Goal: Task Accomplishment & Management: Complete application form

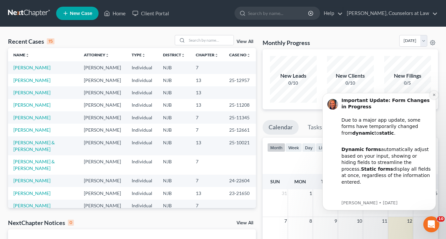
click at [435, 95] on icon "Dismiss notification" at bounding box center [434, 95] width 4 height 4
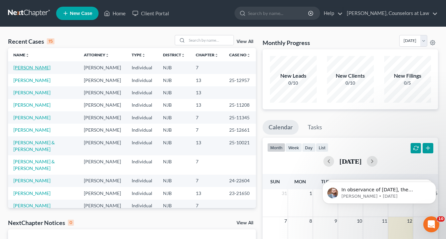
click at [32, 68] on link "[PERSON_NAME]" at bounding box center [31, 68] width 37 height 6
select select "0"
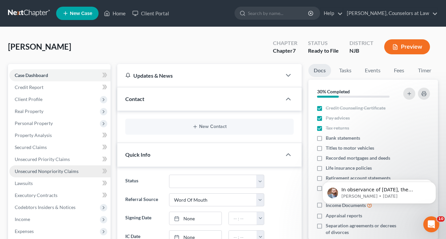
click at [52, 171] on span "Unsecured Nonpriority Claims" at bounding box center [47, 172] width 64 height 6
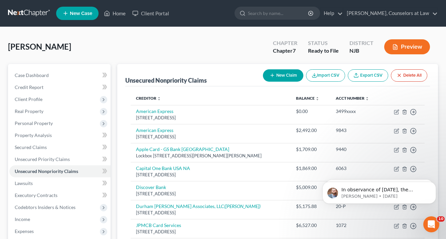
click at [273, 75] on icon "button" at bounding box center [272, 75] width 5 height 5
select select "0"
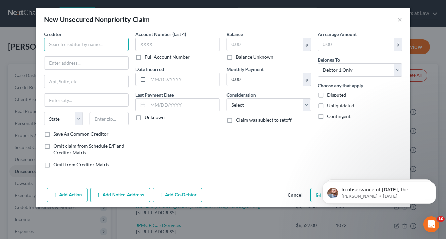
click at [58, 43] on input "text" at bounding box center [86, 44] width 85 height 13
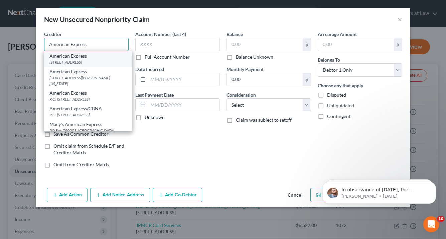
type input "American Express"
click at [102, 56] on div "American Express" at bounding box center [87, 56] width 77 height 7
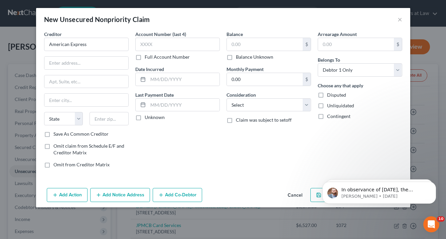
type input "PO Box 981537"
type input "[GEOGRAPHIC_DATA]"
select select "45"
type input "79998"
click at [53, 134] on label "Save As Common Creditor" at bounding box center [80, 134] width 55 height 7
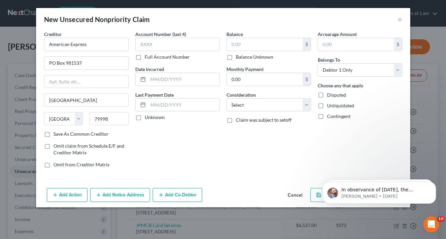
click at [56, 134] on input "Save As Common Creditor" at bounding box center [58, 133] width 4 height 4
checkbox input "true"
type input "1005"
click at [153, 78] on input "text" at bounding box center [183, 79] width 71 height 13
type input "02172025"
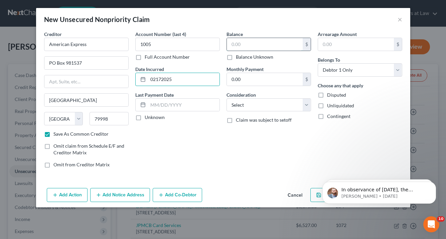
click at [235, 43] on input "text" at bounding box center [265, 44] width 76 height 13
type input "2,492.77"
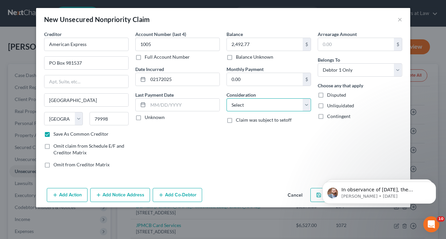
select select "2"
click at [116, 194] on button "Add Notice Address" at bounding box center [120, 195] width 60 height 14
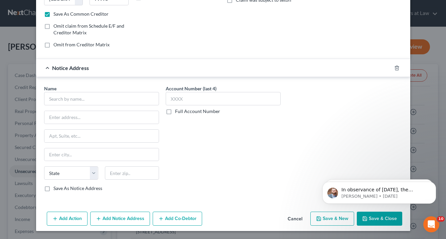
scroll to position [120, 0]
click at [61, 98] on input "text" at bounding box center [101, 99] width 115 height 13
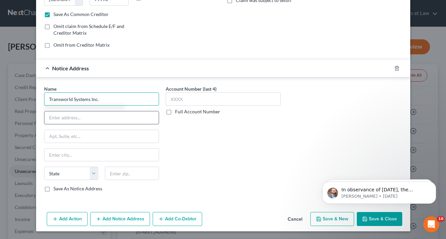
type input "Transworld Systems Inc."
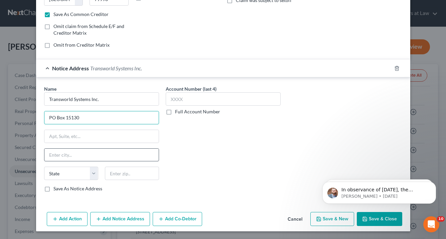
type input "PO Box 15130"
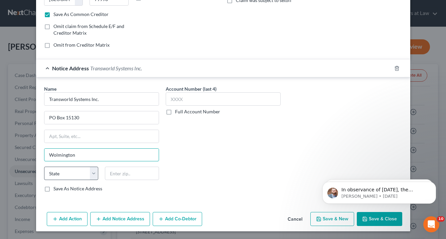
type input "Wolmington"
select select "7"
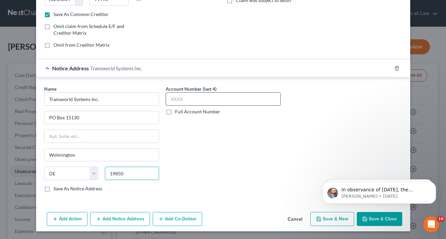
type input "19850"
type input "Wilmington"
click at [175, 112] on label "Full Account Number" at bounding box center [197, 112] width 45 height 7
click at [178, 112] on input "Full Account Number" at bounding box center [180, 111] width 4 height 4
click at [173, 99] on input "text" at bounding box center [223, 99] width 115 height 13
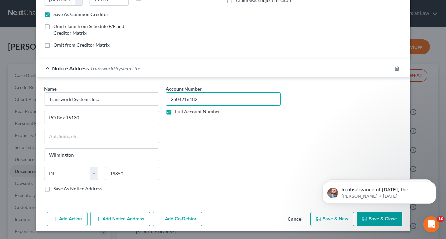
type input "2504216182"
click at [387, 219] on button "Save & Close" at bounding box center [379, 219] width 45 height 14
checkbox input "false"
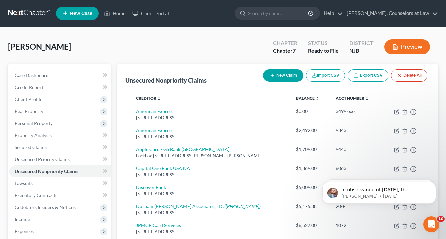
click at [279, 74] on button "New Claim" at bounding box center [283, 75] width 40 height 12
select select "0"
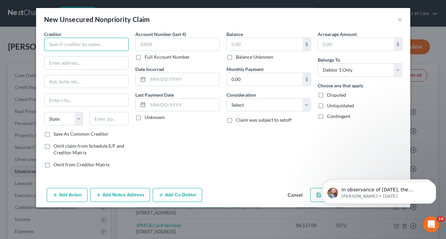
click at [64, 46] on input "text" at bounding box center [86, 44] width 85 height 13
type input "[PERSON_NAME] [PERSON_NAME] Bank, N.A."
click at [122, 62] on input "text" at bounding box center [86, 63] width 84 height 13
click at [108, 44] on input "[PERSON_NAME] [PERSON_NAME] Bank, N.A." at bounding box center [86, 44] width 85 height 13
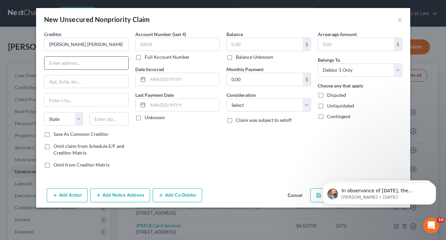
click at [69, 62] on input "text" at bounding box center [86, 63] width 84 height 13
type input "[STREET_ADDRESS]"
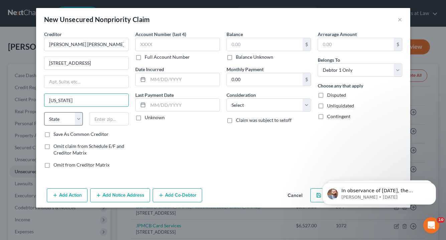
type input "[US_STATE]"
select select "35"
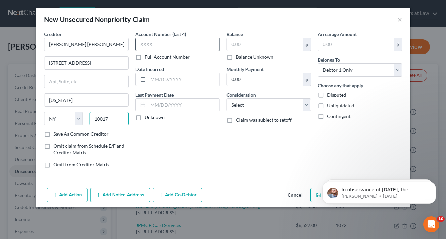
type input "10017"
click at [53, 135] on label "Save As Common Creditor" at bounding box center [80, 134] width 55 height 7
click at [56, 135] on input "Save As Common Creditor" at bounding box center [58, 133] width 4 height 4
checkbox input "true"
click at [156, 46] on input "text" at bounding box center [177, 44] width 85 height 13
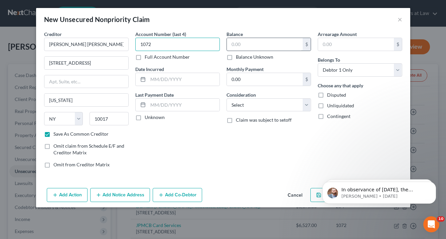
type input "1072"
click at [237, 43] on input "text" at bounding box center [265, 44] width 76 height 13
type input "6,527.70"
select select "2"
click at [115, 195] on button "Add Notice Address" at bounding box center [120, 195] width 60 height 14
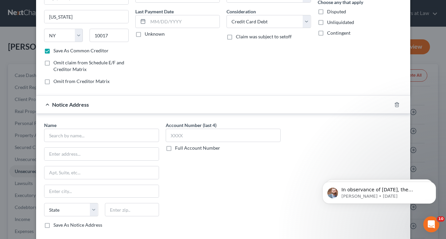
scroll to position [84, 0]
click at [58, 133] on input "text" at bounding box center [101, 135] width 115 height 13
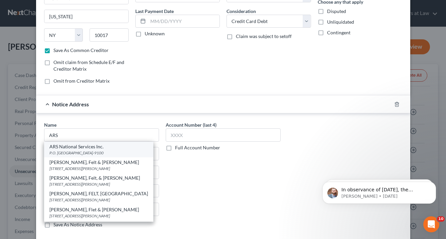
click at [58, 154] on div "P.O. [GEOGRAPHIC_DATA]-9100" at bounding box center [98, 153] width 99 height 6
type input "ARS National Services Inc."
type input "P.O. Box 4699100"
type input "Escondido"
select select "4"
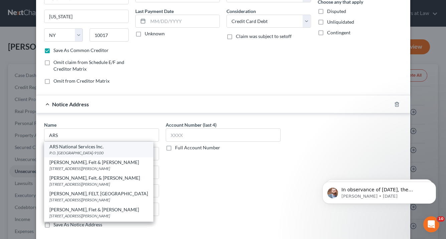
type input "92046-9100"
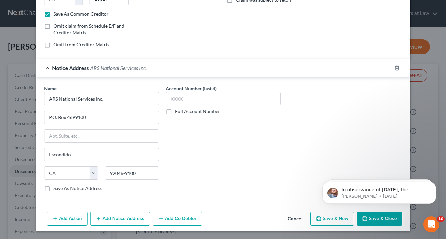
scroll to position [120, 0]
click at [175, 112] on label "Full Account Number" at bounding box center [197, 112] width 45 height 7
click at [178, 112] on input "Full Account Number" at bounding box center [180, 111] width 4 height 4
click at [176, 101] on input "text" at bounding box center [223, 99] width 115 height 13
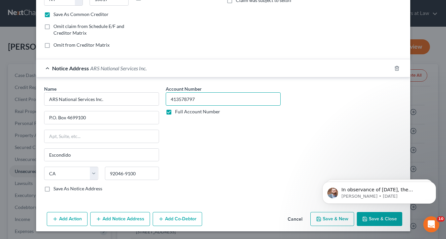
type input "413578797"
click at [378, 218] on button "Save & Close" at bounding box center [379, 219] width 45 height 14
checkbox input "false"
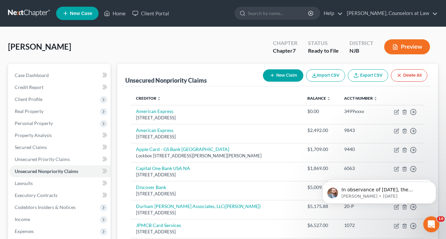
click at [278, 75] on button "New Claim" at bounding box center [283, 75] width 40 height 12
select select "0"
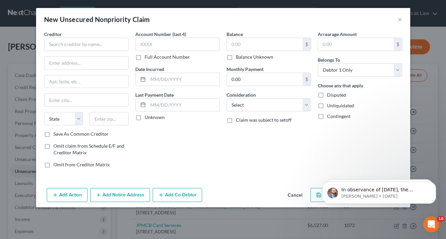
click at [296, 194] on button "Cancel" at bounding box center [294, 195] width 25 height 13
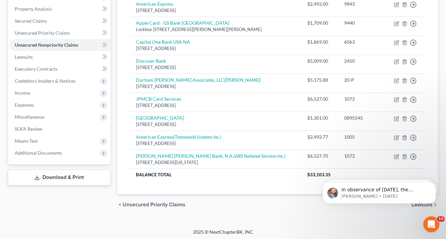
scroll to position [126, 0]
click at [239, 210] on div "chevron_left Unsecured Priority Claims Lawsuits chevron_right" at bounding box center [277, 205] width 321 height 21
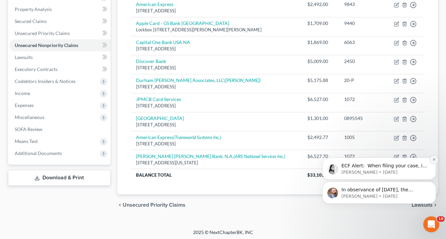
click at [432, 160] on icon "Dismiss notification" at bounding box center [434, 160] width 4 height 4
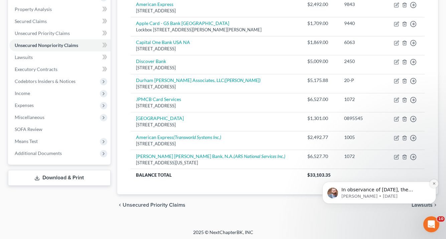
click at [431, 184] on button "Dismiss notification" at bounding box center [434, 184] width 9 height 9
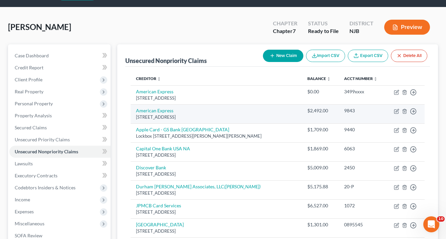
scroll to position [18, 0]
